Goal: Information Seeking & Learning: Learn about a topic

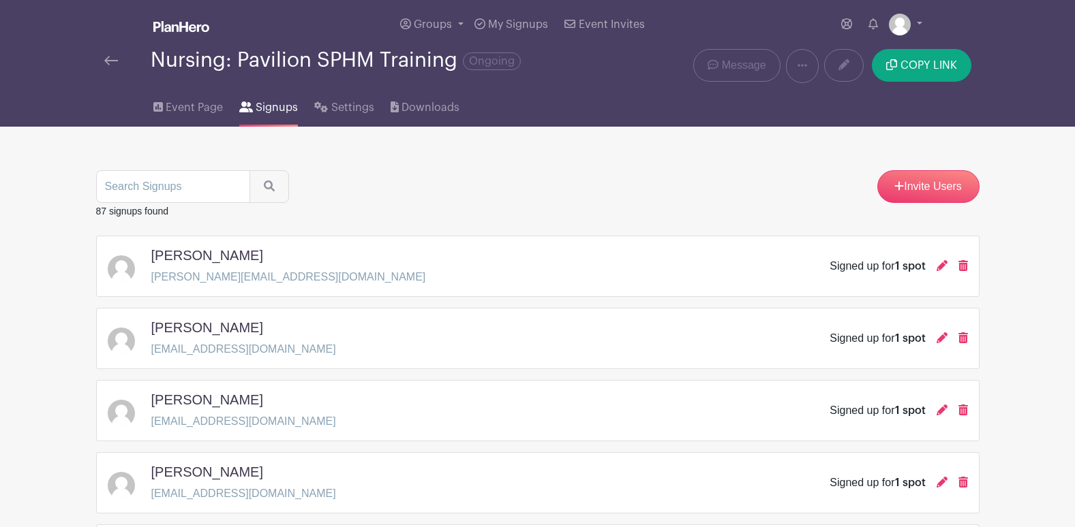
click at [112, 63] on img at bounding box center [111, 61] width 14 height 10
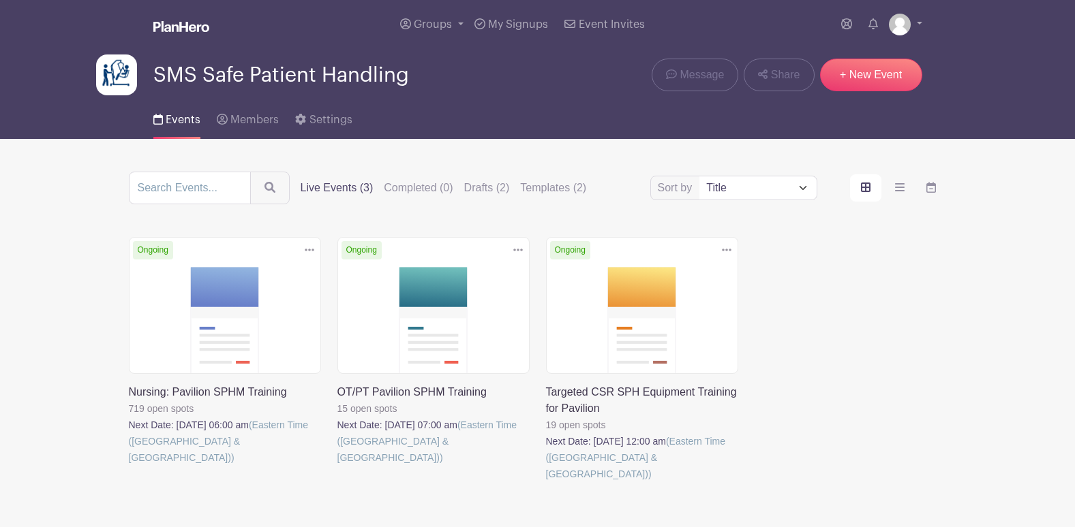
click at [129, 466] on link at bounding box center [129, 466] width 0 height 0
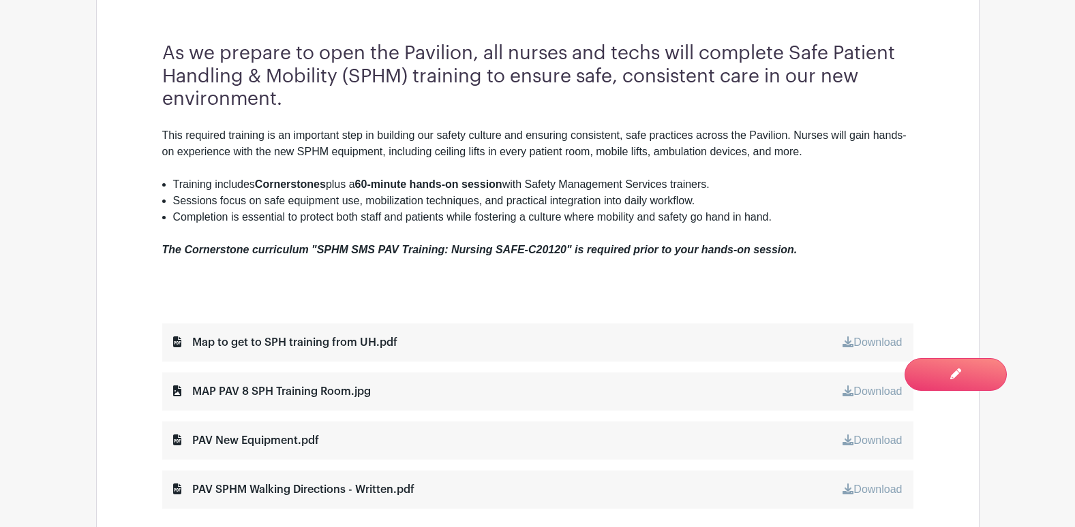
scroll to position [681, 0]
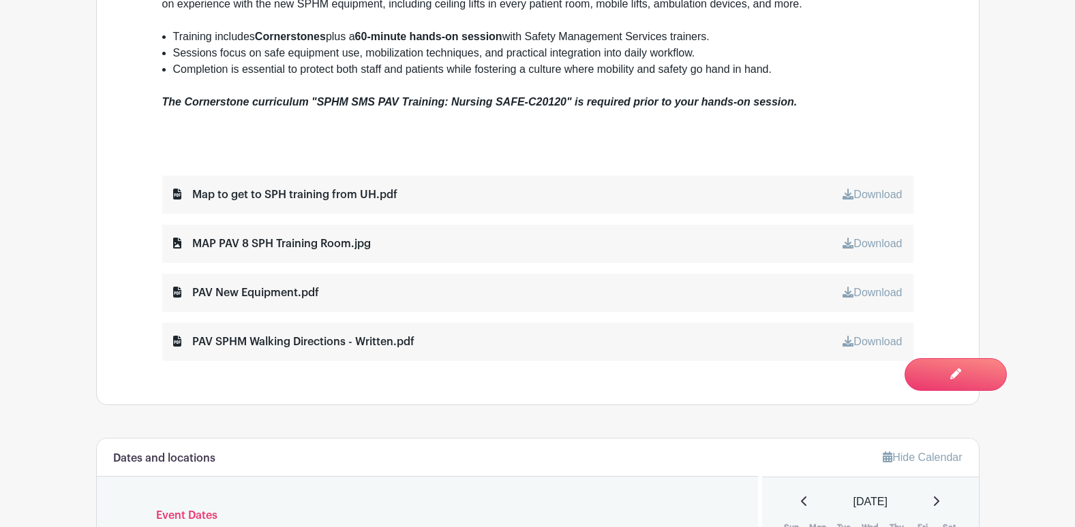
click at [875, 196] on link "Download" at bounding box center [871, 195] width 59 height 12
click at [840, 229] on div "MAP PAV 8 SPH Training Room.jpg Download" at bounding box center [537, 244] width 751 height 38
click at [889, 245] on link "Download" at bounding box center [871, 244] width 59 height 12
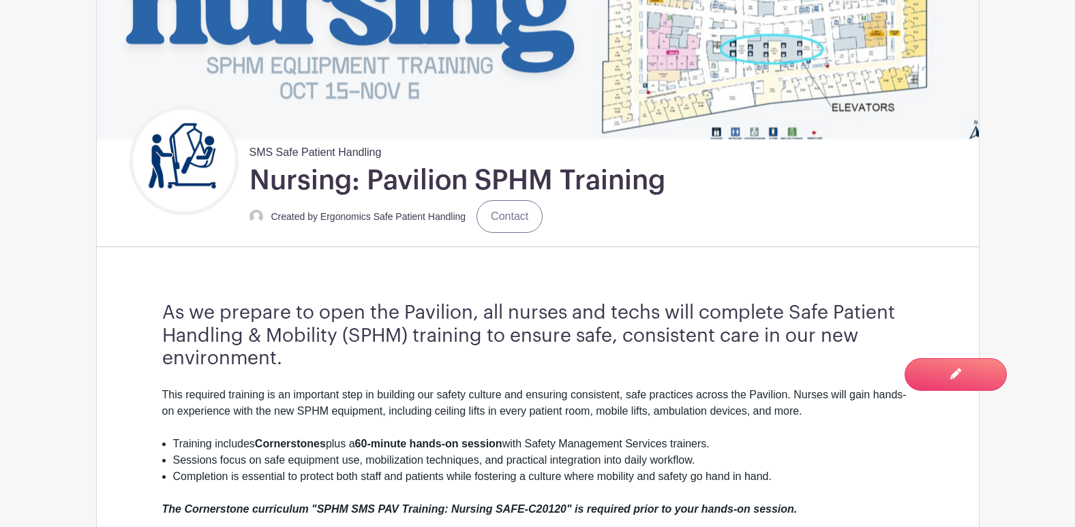
scroll to position [0, 0]
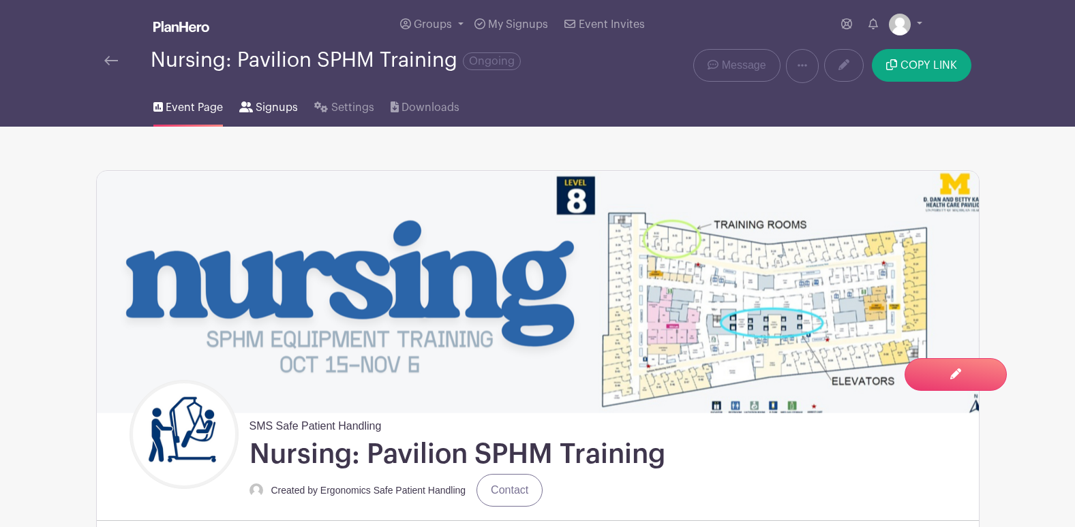
click at [286, 103] on span "Signups" at bounding box center [277, 107] width 42 height 16
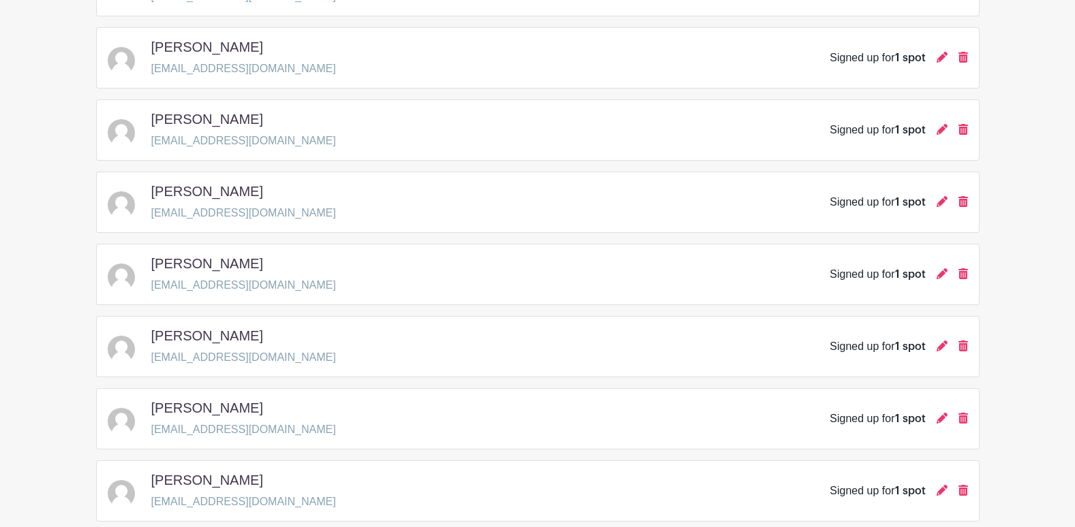
scroll to position [1986, 0]
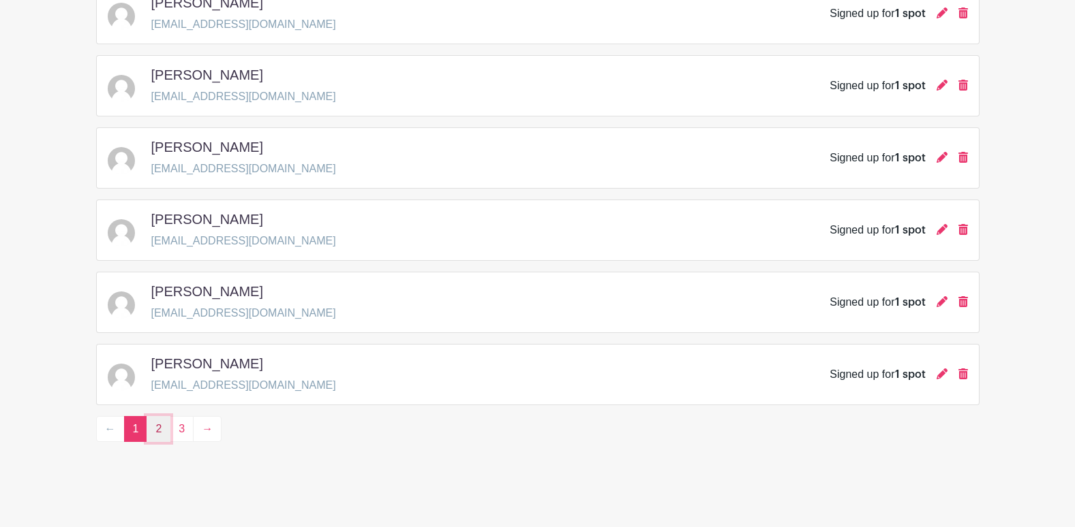
click at [155, 438] on link "2" at bounding box center [159, 429] width 24 height 26
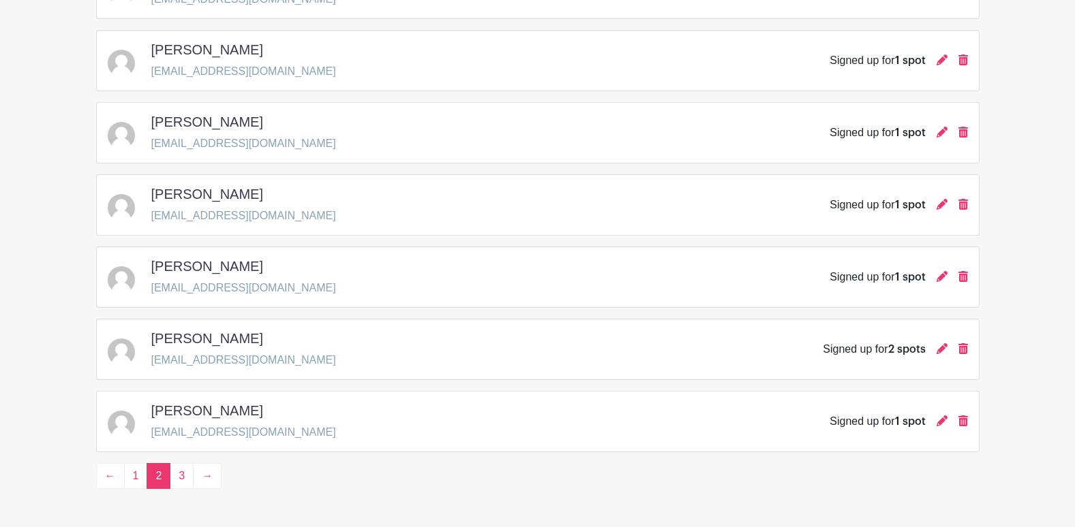
scroll to position [1976, 0]
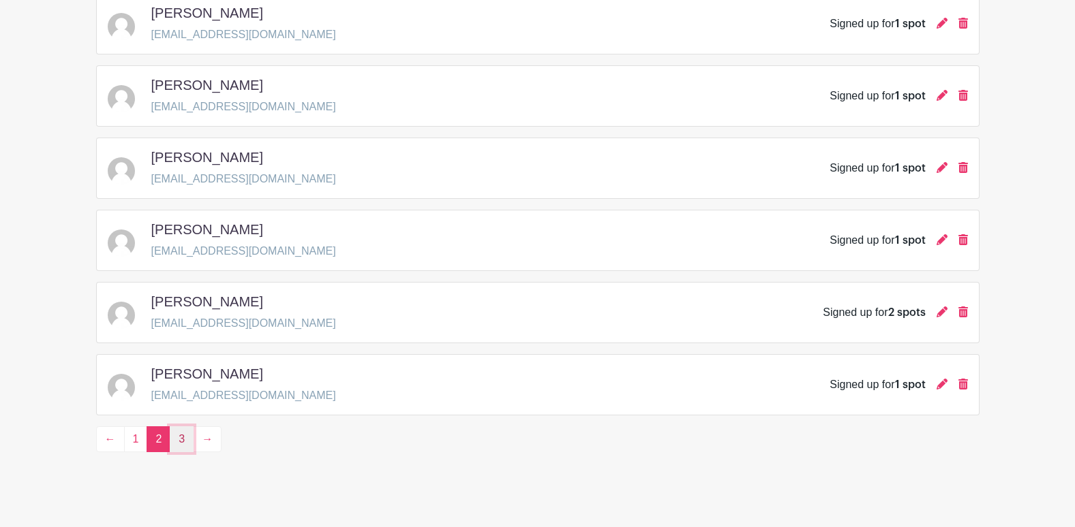
click at [179, 450] on link "3" at bounding box center [182, 440] width 24 height 26
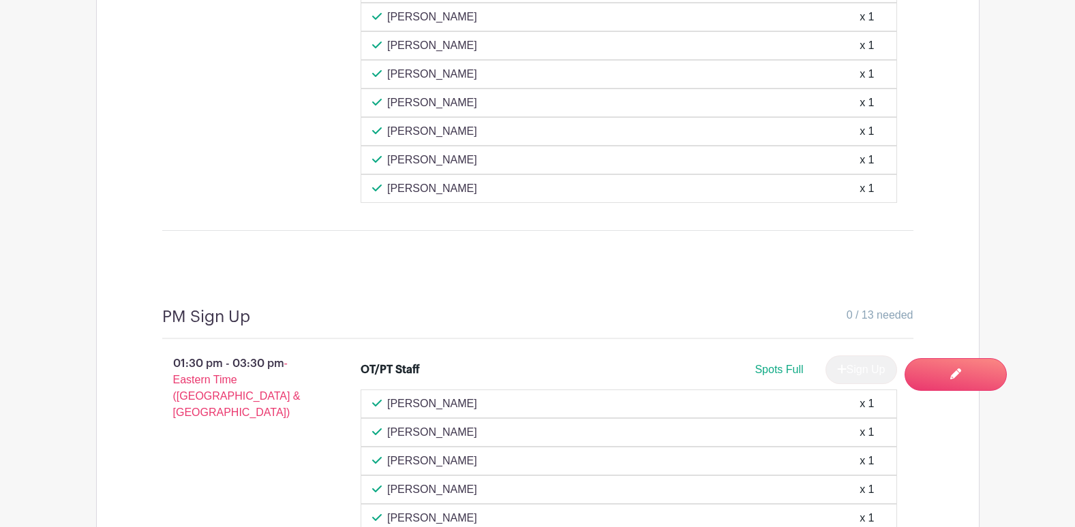
scroll to position [2113, 0]
